Goal: Task Accomplishment & Management: Use online tool/utility

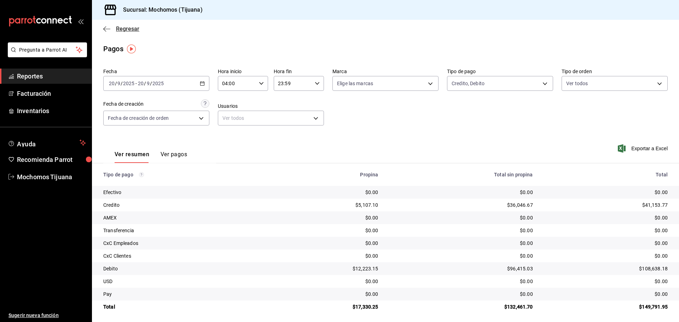
click at [121, 28] on span "Regresar" at bounding box center [127, 28] width 23 height 7
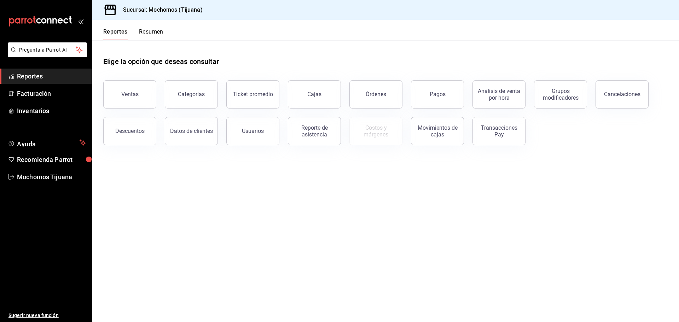
click at [121, 28] on div "Reportes Resumen" at bounding box center [127, 30] width 71 height 21
click at [446, 95] on button "Pagos" at bounding box center [437, 94] width 53 height 28
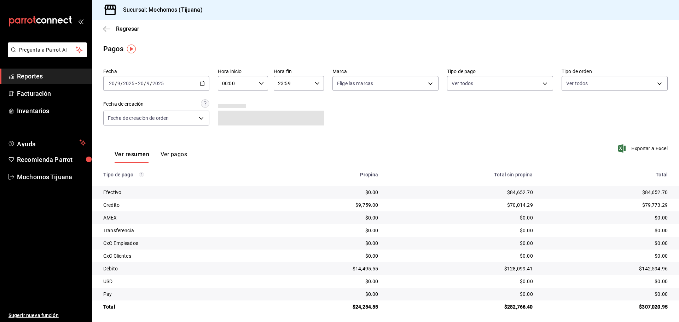
click at [261, 81] on icon "button" at bounding box center [261, 83] width 5 height 5
click at [221, 102] on button "04" at bounding box center [229, 99] width 22 height 14
type input "04:00"
click at [543, 84] on div at bounding box center [339, 161] width 679 height 322
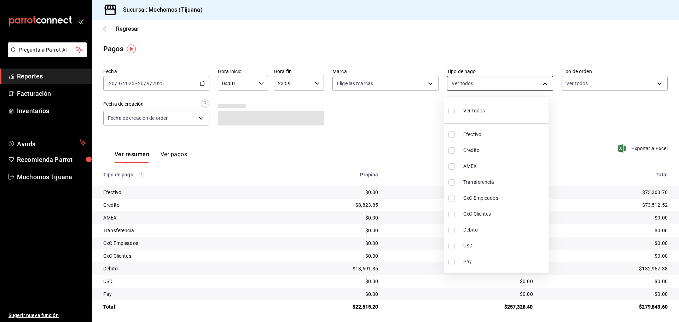
click at [541, 83] on body "Pregunta a Parrot AI Reportes Facturación Inventarios Ayuda Recomienda Parrot M…" at bounding box center [339, 161] width 679 height 322
click at [452, 150] on input "checkbox" at bounding box center [452, 151] width 6 height 6
checkbox input "true"
type input "a27a072c-b141-4985-9f83-ae60dbe2196b"
click at [459, 229] on label at bounding box center [456, 230] width 9 height 6
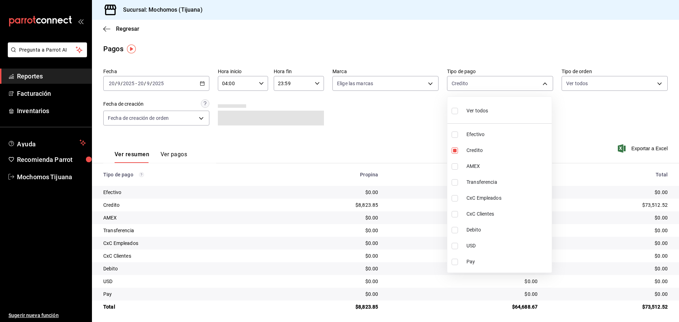
click at [458, 229] on input "checkbox" at bounding box center [455, 230] width 6 height 6
checkbox input "false"
type input "a27a072c-b141-4985-9f83-ae60dbe2196b"
click at [457, 230] on input "checkbox" at bounding box center [455, 230] width 6 height 6
checkbox input "true"
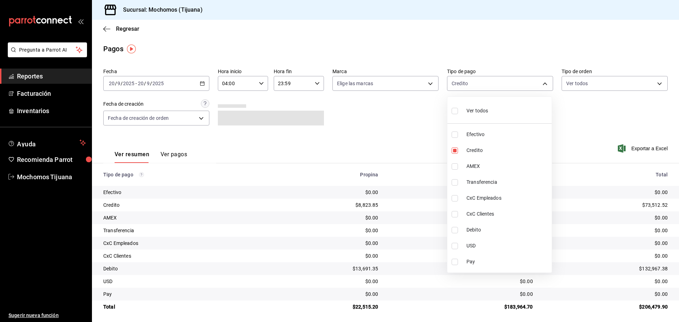
type input "a27a072c-b141-4985-9f83-ae60dbe2196b,b7370aa5-450f-4a05-bab4-2784151f97fb"
